Goal: Information Seeking & Learning: Understand process/instructions

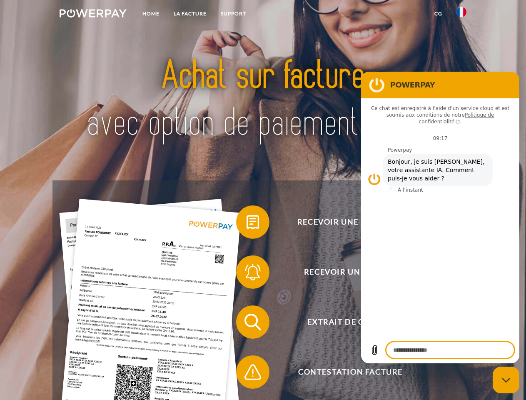
type textarea "*"
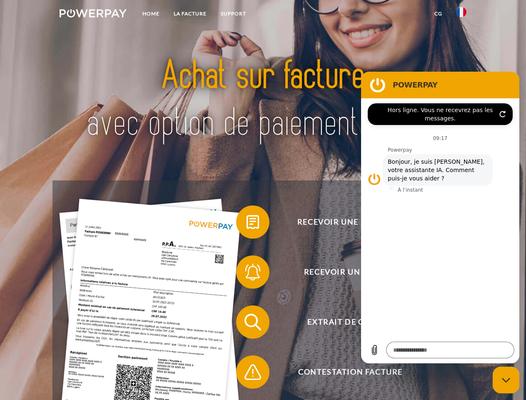
click at [93, 15] on img at bounding box center [93, 13] width 67 height 8
click at [461, 15] on img at bounding box center [461, 12] width 10 height 10
click at [438, 14] on link "CG" at bounding box center [438, 13] width 22 height 15
click at [246, 224] on span at bounding box center [240, 222] width 42 height 42
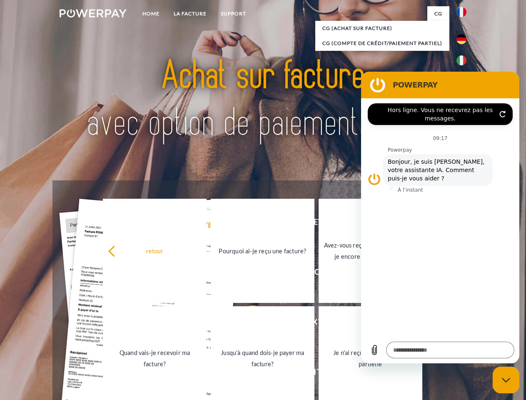
click at [246, 273] on div "Recevoir une facture ? Recevoir un rappel? Extrait de compte retour" at bounding box center [262, 346] width 420 height 333
click at [246, 323] on link "Jusqu'à quand dois-je payer ma facture?" at bounding box center [263, 358] width 104 height 104
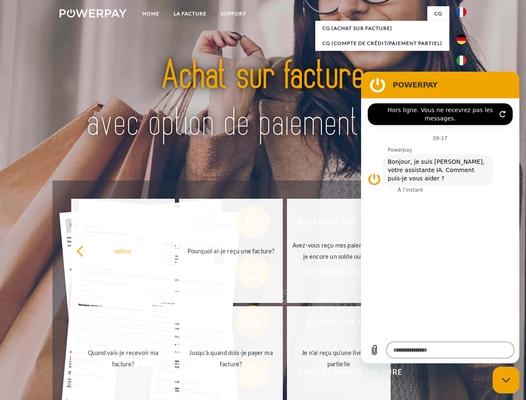
click at [246, 373] on span at bounding box center [240, 372] width 42 height 42
